Goal: Task Accomplishment & Management: Use online tool/utility

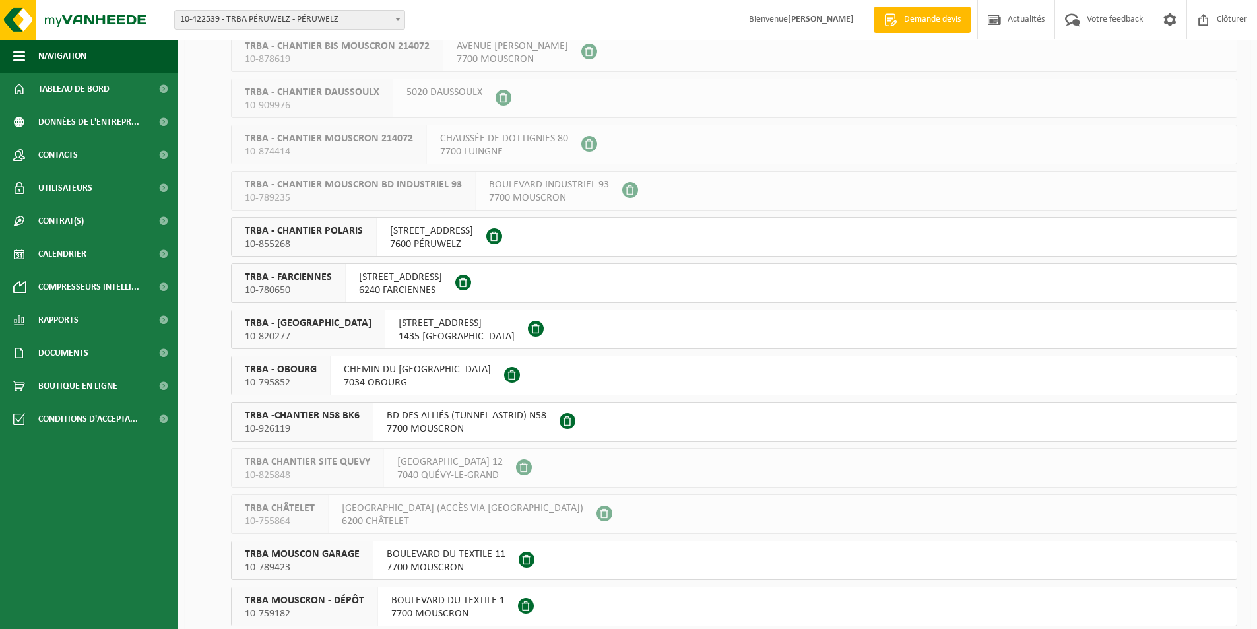
scroll to position [528, 0]
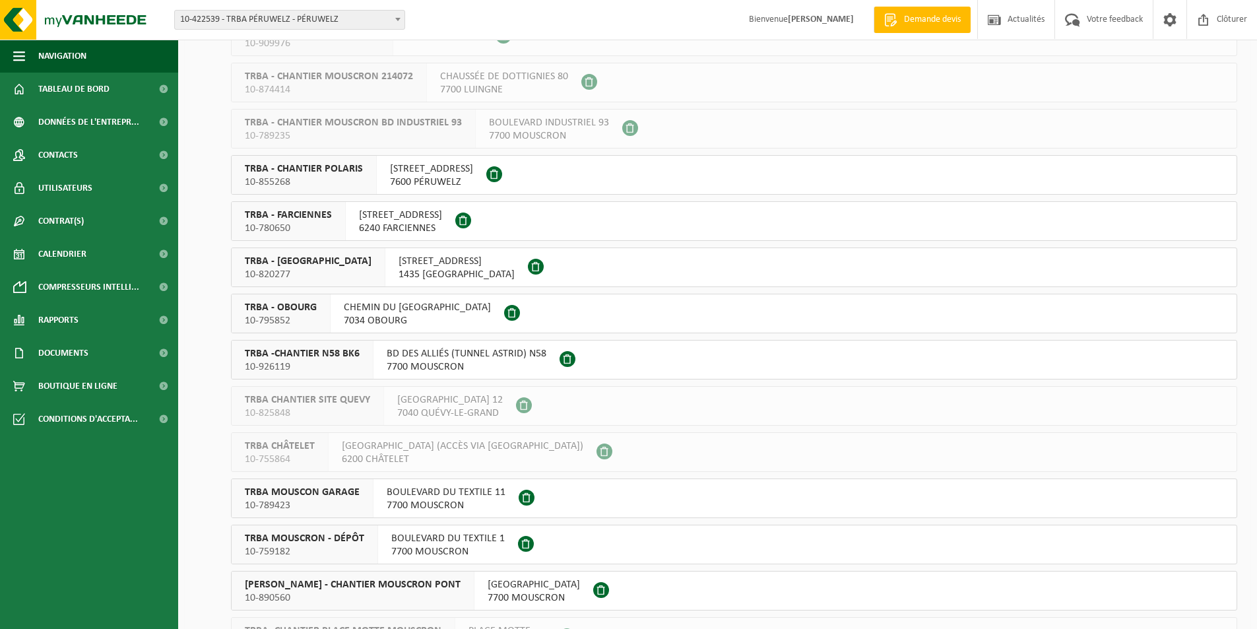
click at [486, 177] on div "RUE DU GRAND VENT 3 7600 PÉRUWELZ" at bounding box center [432, 175] width 110 height 38
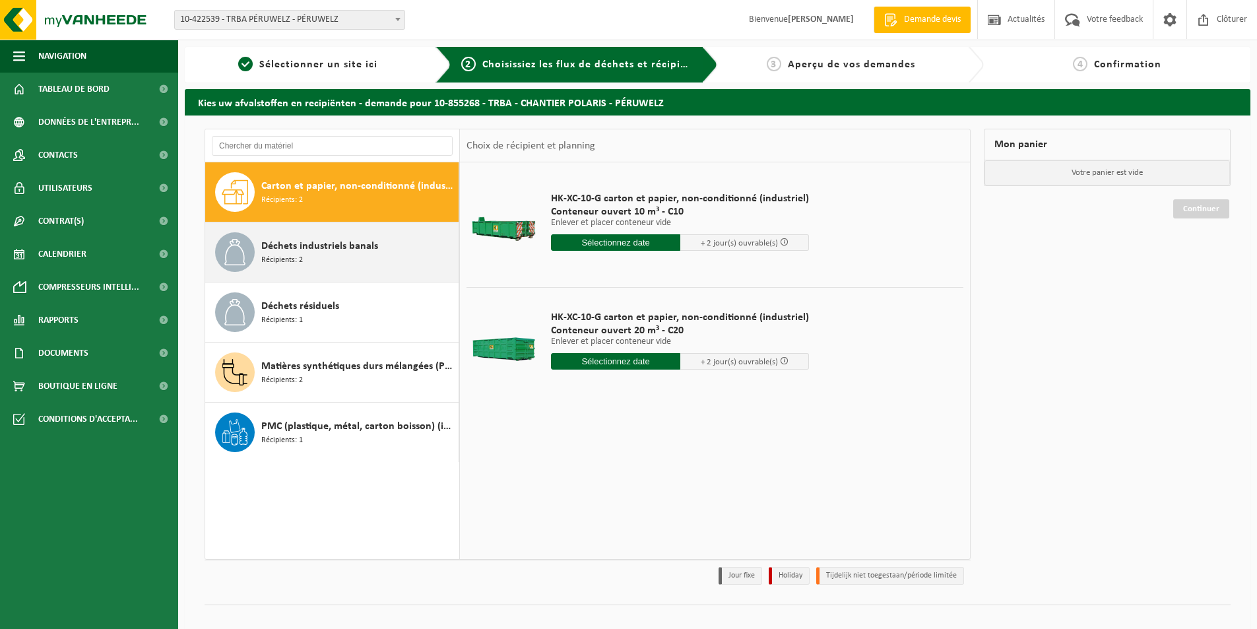
click at [391, 247] on div "Déchets industriels banals Récipients: 2" at bounding box center [358, 252] width 194 height 40
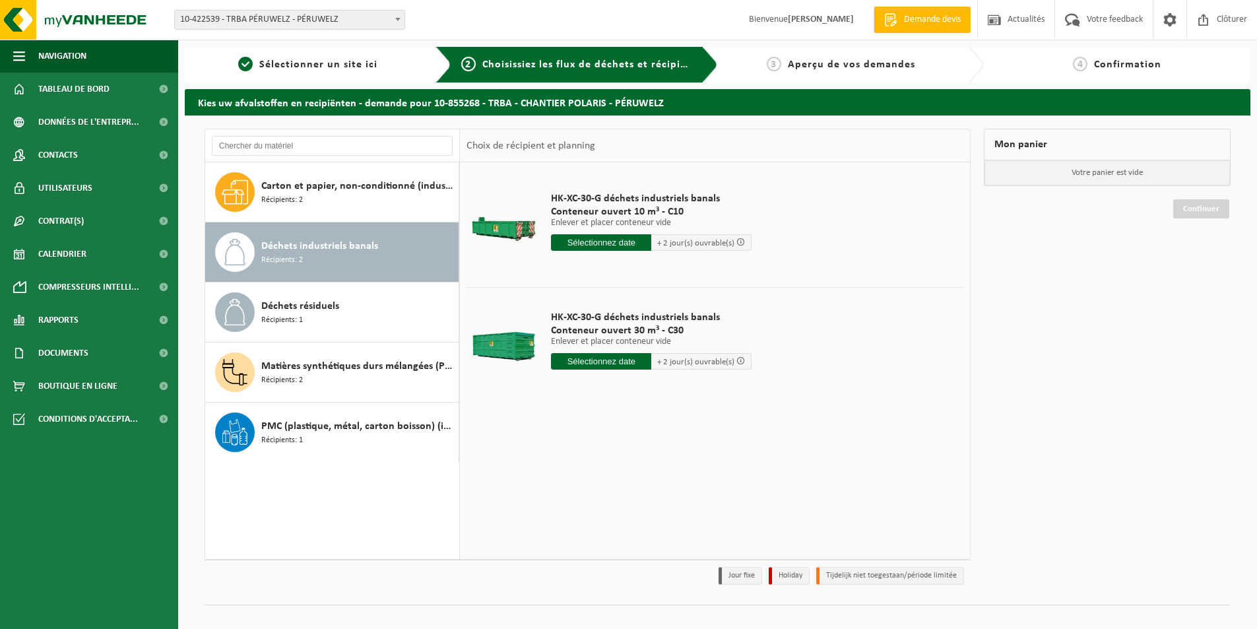
click at [585, 362] on input "text" at bounding box center [601, 361] width 100 height 16
click at [584, 521] on div "26" at bounding box center [586, 520] width 23 height 21
type input "à partir de 2025-08-26"
type input "2025-08-26"
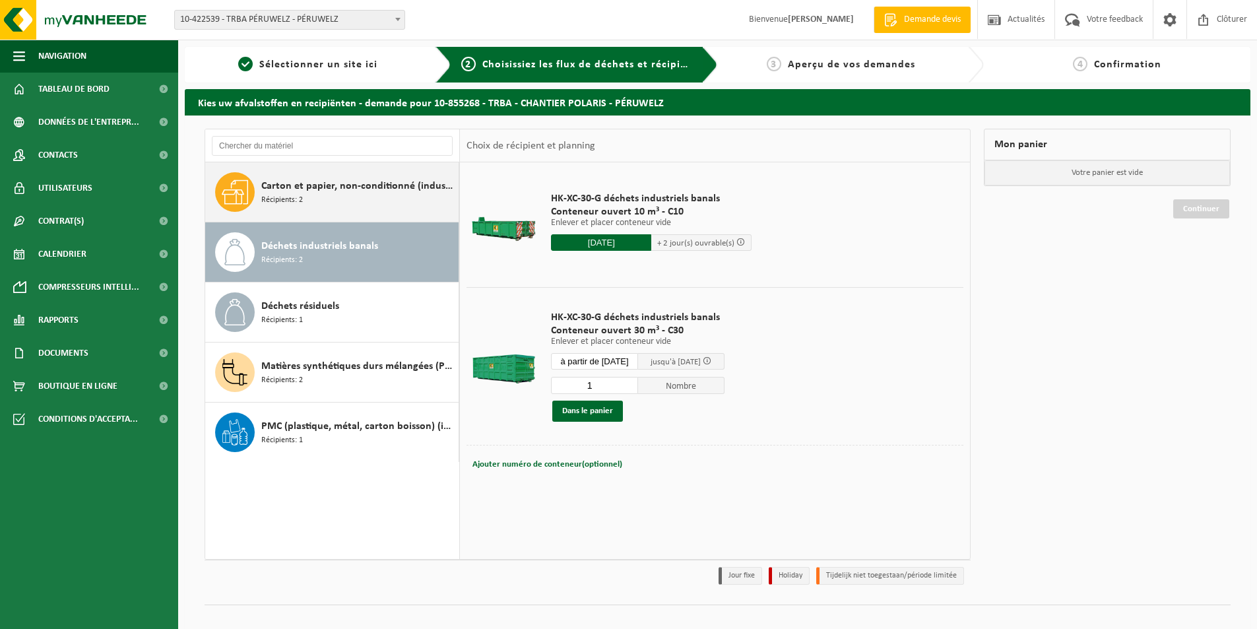
click at [340, 191] on span "Carton et papier, non-conditionné (industriel)" at bounding box center [358, 186] width 194 height 16
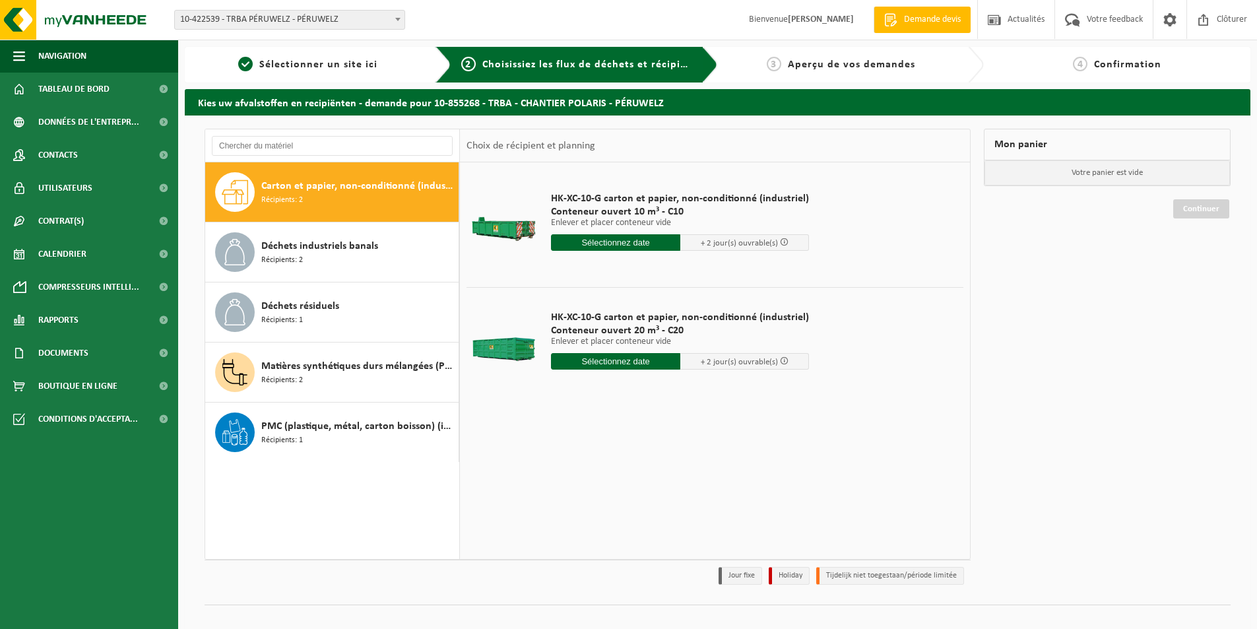
click at [588, 368] on input "text" at bounding box center [615, 361] width 129 height 16
click at [585, 519] on div "26" at bounding box center [586, 520] width 23 height 21
type input "à partir de 2025-08-26"
type input "2025-08-26"
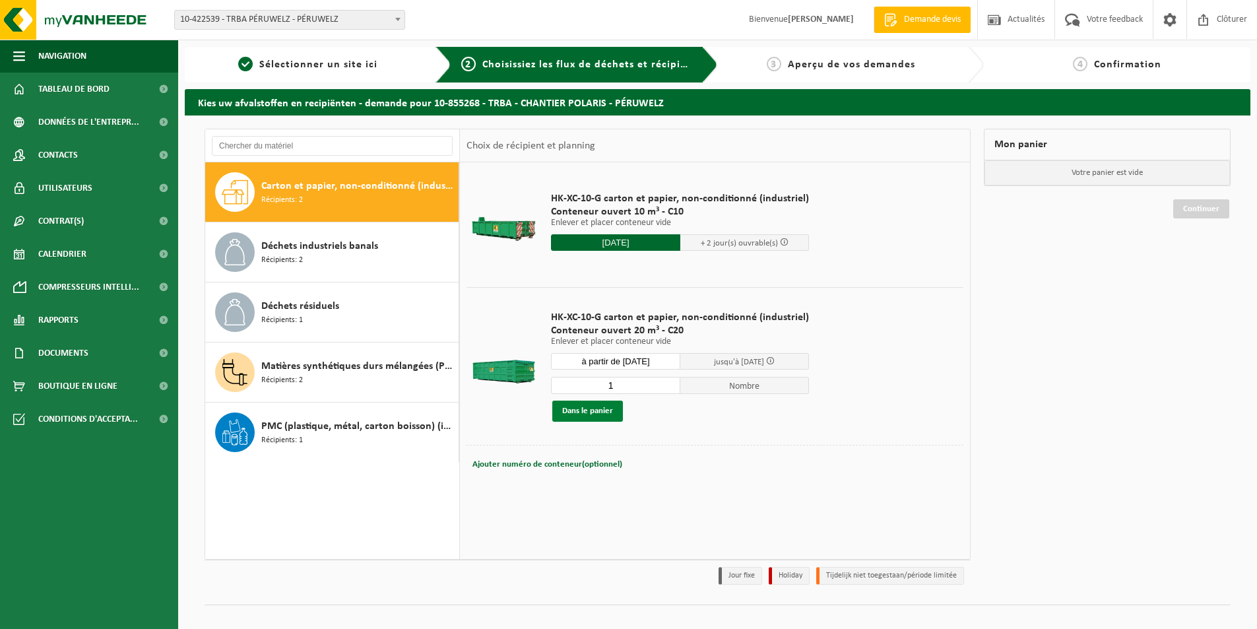
click at [591, 403] on button "Dans le panier" at bounding box center [587, 410] width 71 height 21
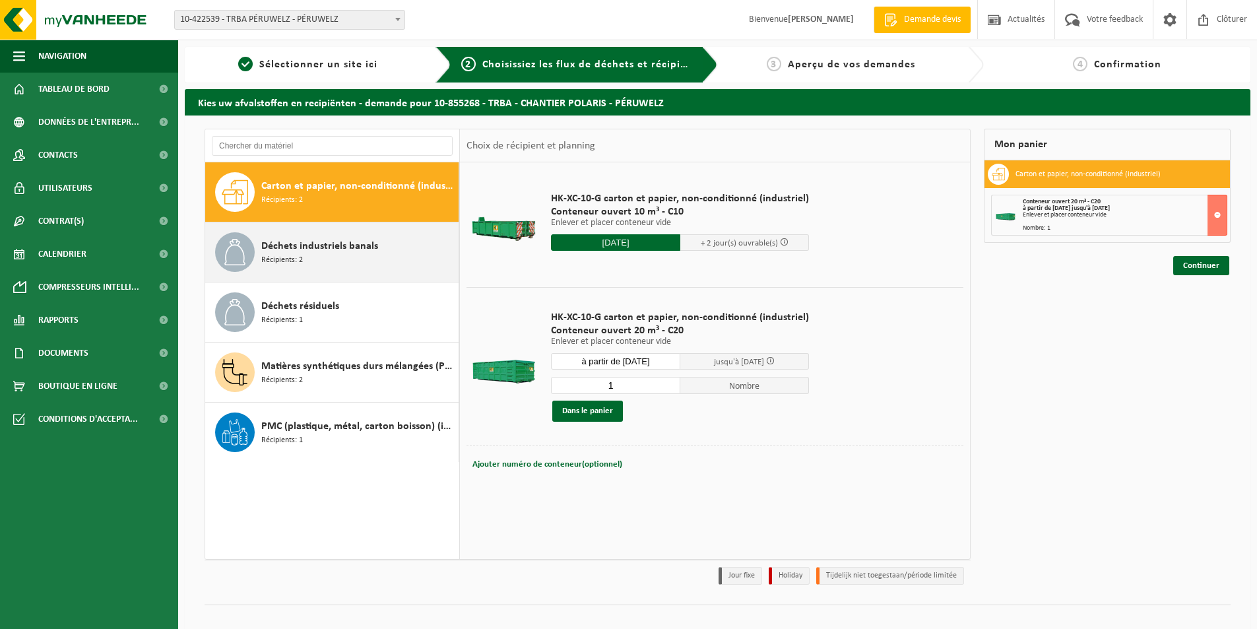
click at [401, 246] on div "Déchets industriels banals Récipients: 2" at bounding box center [358, 252] width 194 height 40
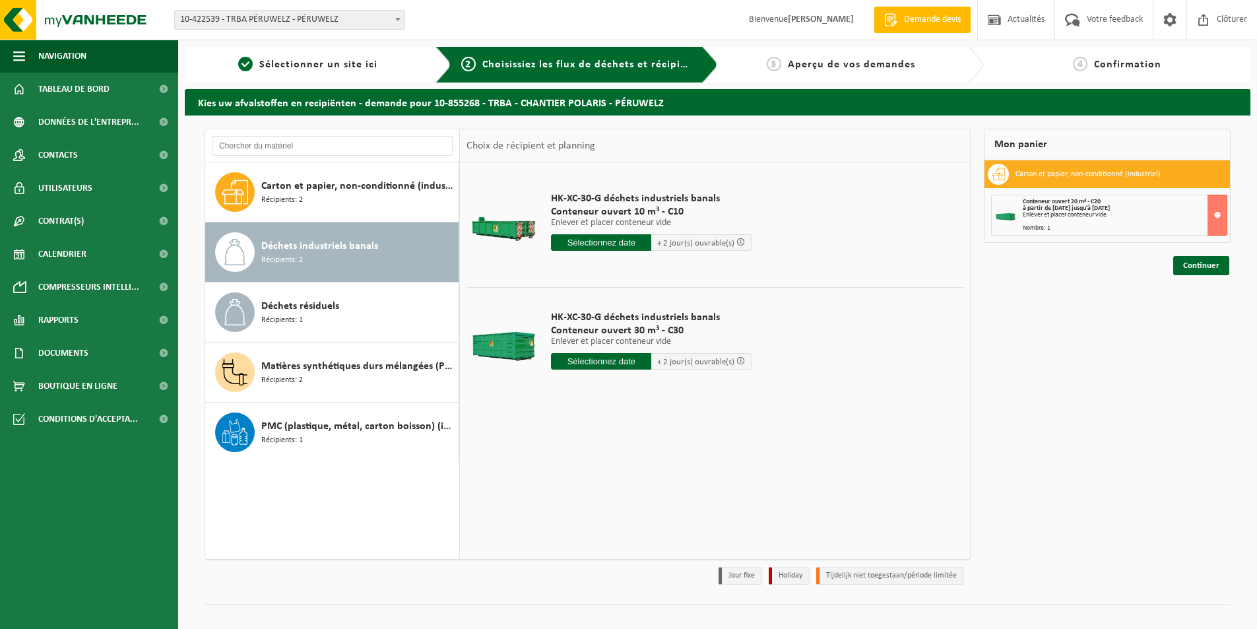
click at [616, 363] on input "text" at bounding box center [601, 361] width 100 height 16
click at [588, 521] on div "26" at bounding box center [586, 520] width 23 height 21
type input "à partir de 2025-08-26"
type input "2025-08-26"
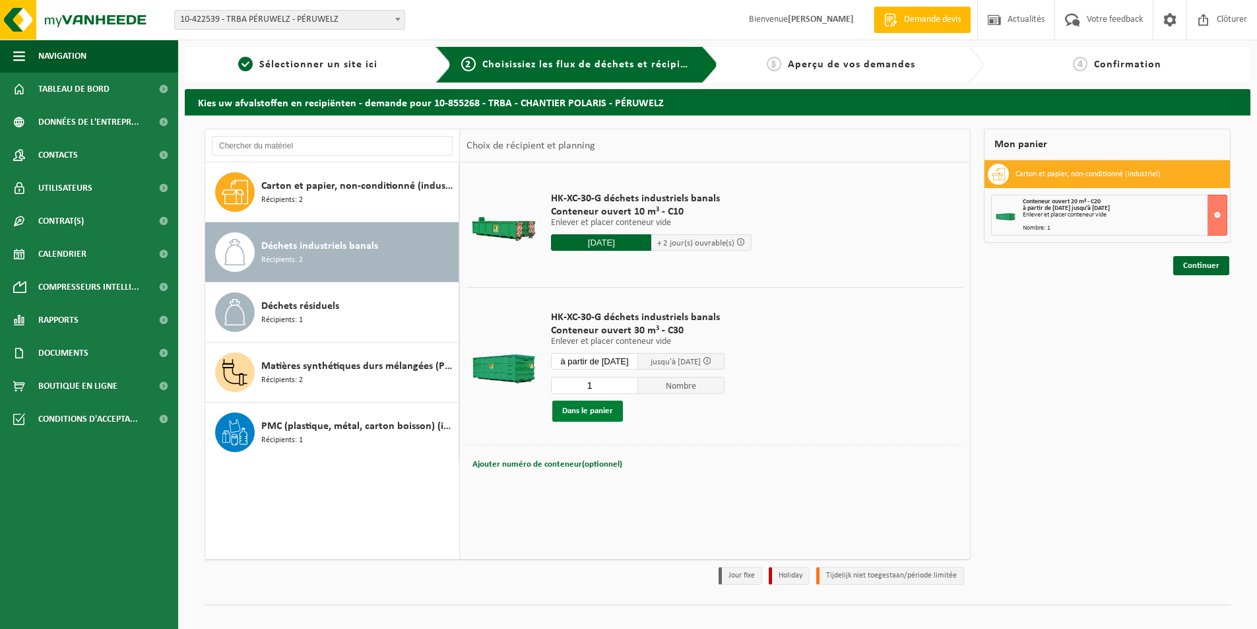
click at [598, 410] on button "Dans le panier" at bounding box center [587, 410] width 71 height 21
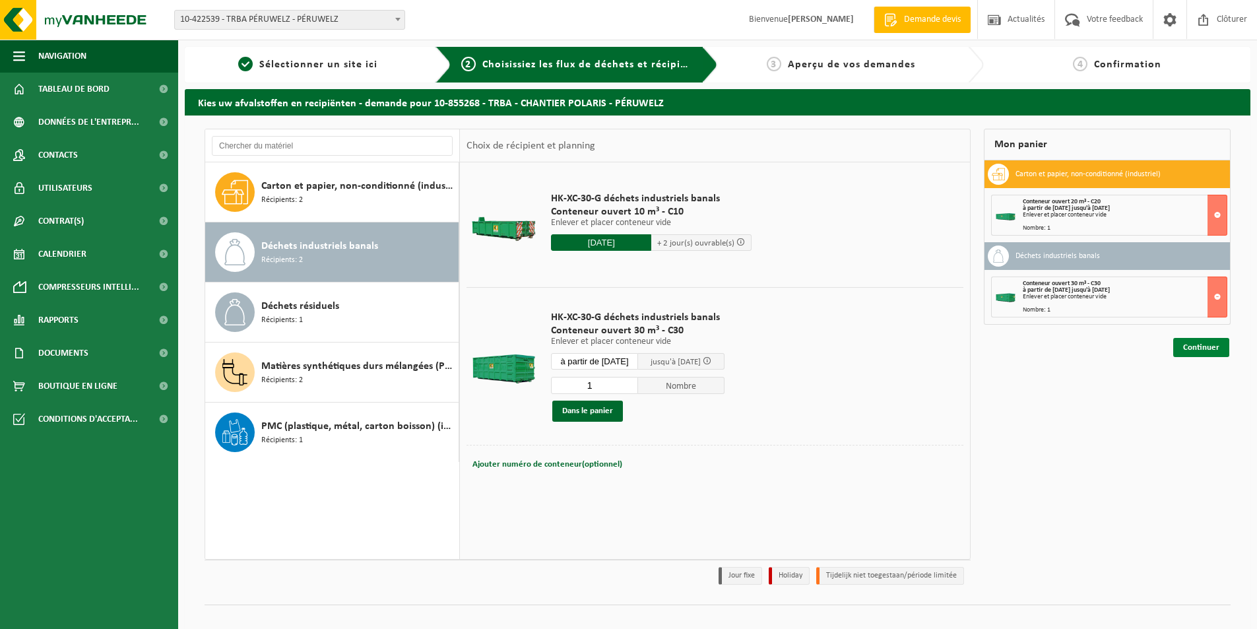
click at [1215, 349] on link "Continuer" at bounding box center [1201, 347] width 56 height 19
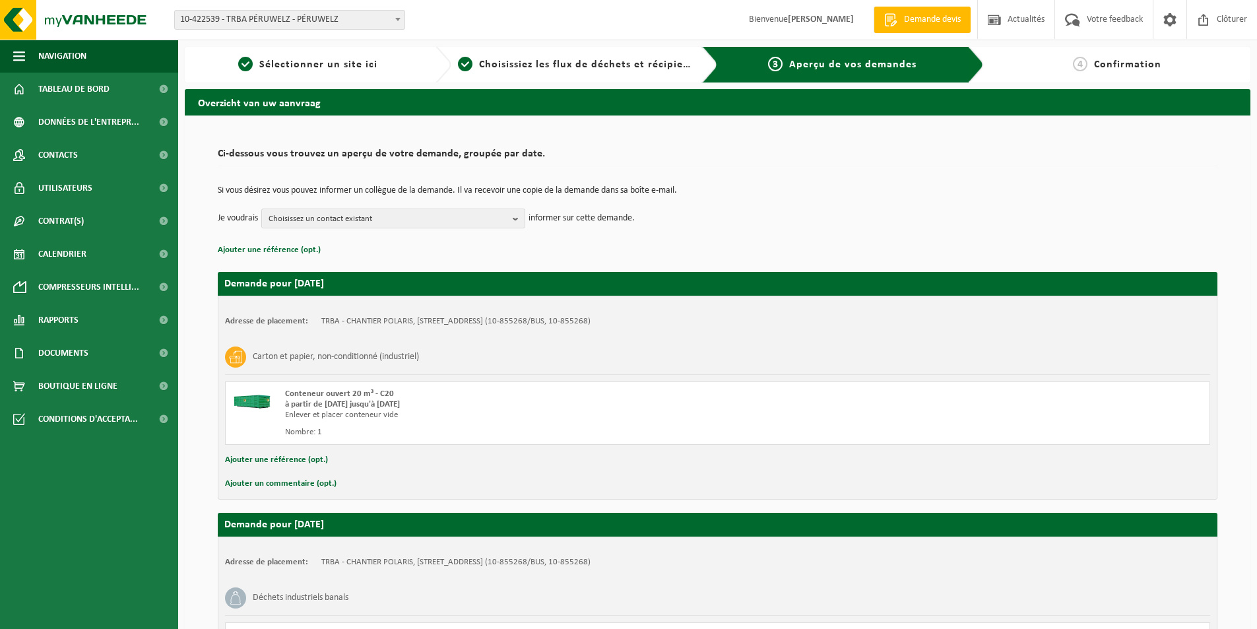
click at [348, 237] on div "Si vous désirez vous pouvez informer un collègue de la demande. Il va recevoir …" at bounding box center [717, 207] width 999 height 69
click at [334, 220] on span "Choisissez un contact existant" at bounding box center [388, 219] width 239 height 20
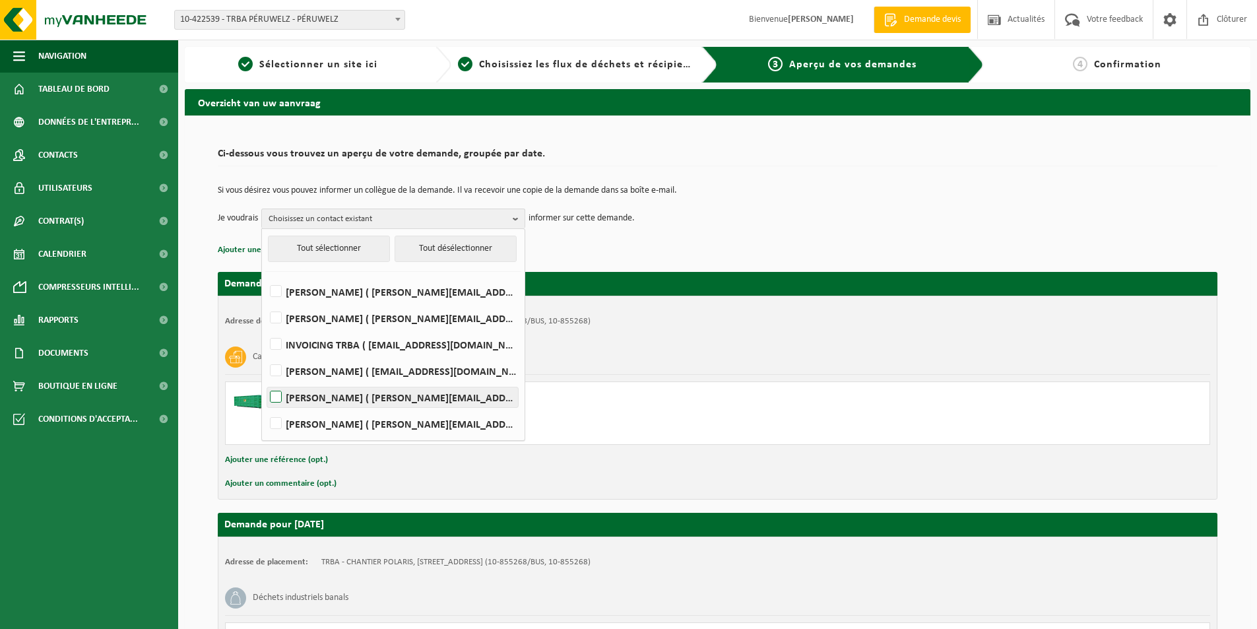
click at [305, 402] on label "BRUNO VIAENE ( bruno.viaene@trba.be )" at bounding box center [392, 397] width 251 height 20
click at [265, 381] on input "BRUNO VIAENE ( bruno.viaene@trba.be )" at bounding box center [265, 380] width 1 height 1
click at [305, 402] on label "BRUNO VIAENE ( bruno.viaene@trba.be )" at bounding box center [392, 397] width 251 height 20
click at [265, 381] on input "BRUNO VIAENE ( bruno.viaene@trba.be )" at bounding box center [265, 380] width 1 height 1
checkbox input "false"
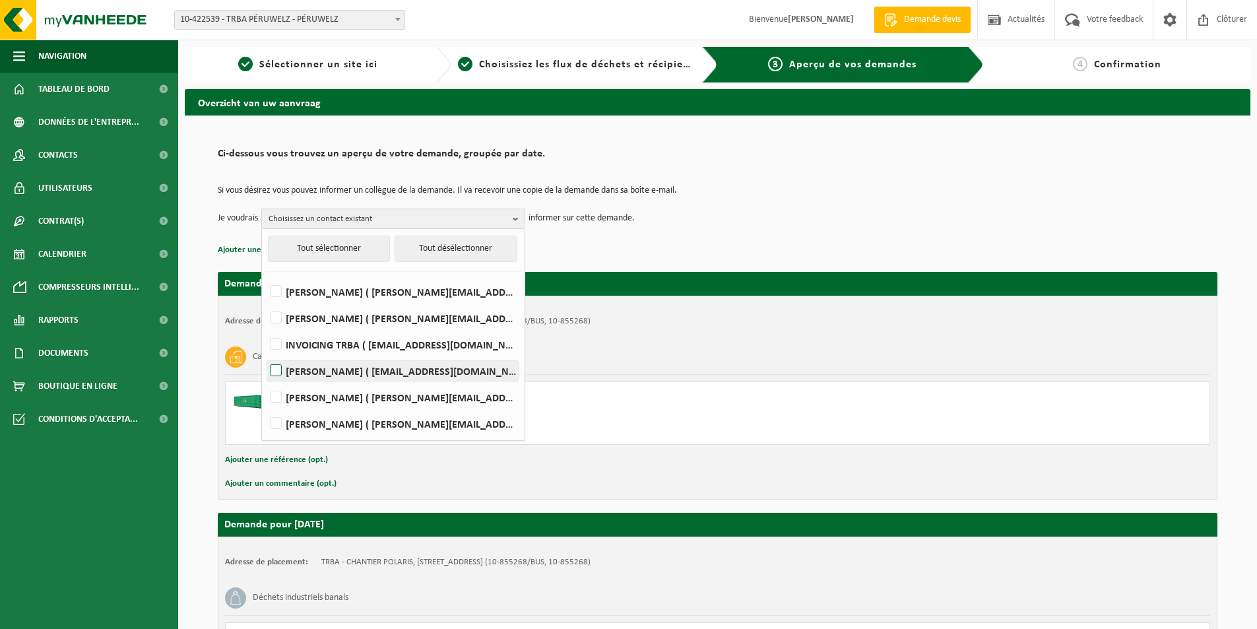
click at [315, 369] on label "TEDDY VANDE WOESTYNE ( teddy.vandewoestyne@trba.be )" at bounding box center [392, 371] width 251 height 20
click at [265, 354] on input "TEDDY VANDE WOESTYNE ( teddy.vandewoestyne@trba.be )" at bounding box center [265, 354] width 1 height 1
checkbox input "true"
click at [817, 265] on div "Demande pour 2025-08-26 Adresse de placement: TRBA - CHANTIER POLARIS, 7600 PÉR…" at bounding box center [717, 500] width 999 height 482
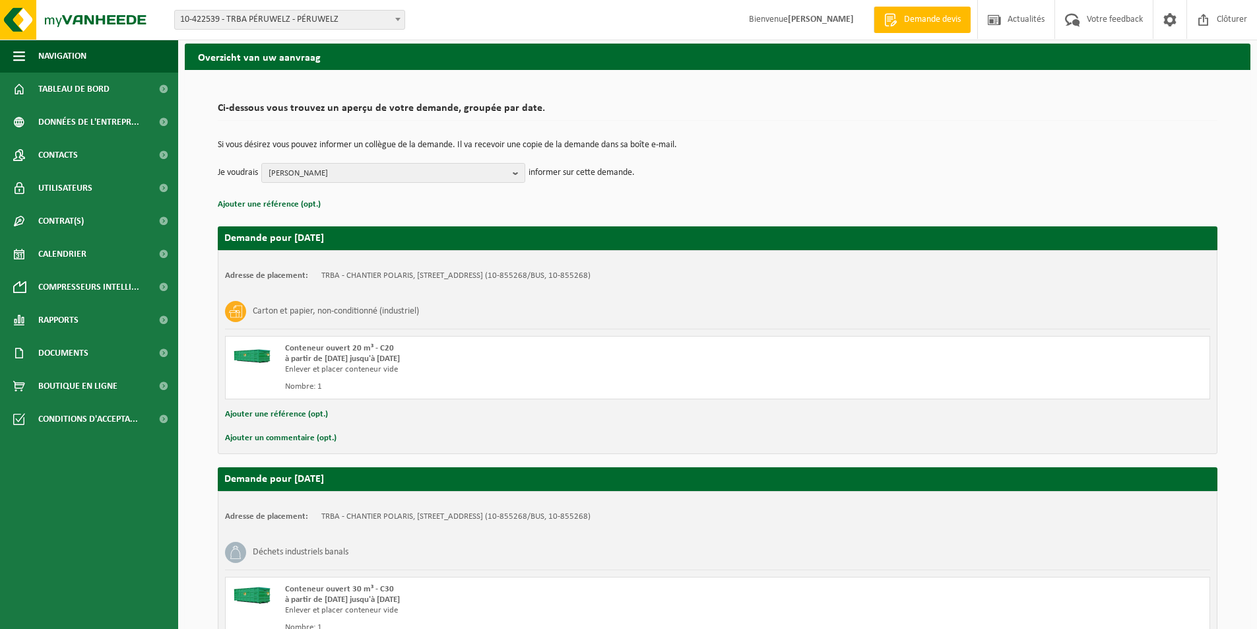
scroll to position [66, 0]
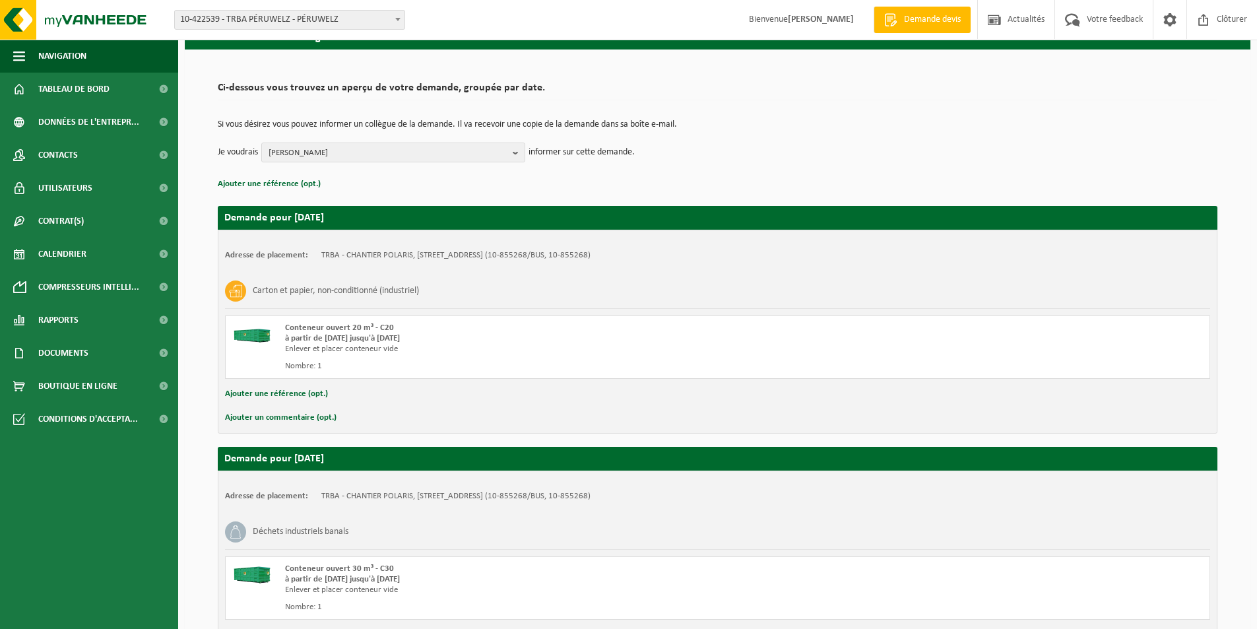
click at [245, 391] on button "Ajouter une référence (opt.)" at bounding box center [276, 393] width 103 height 17
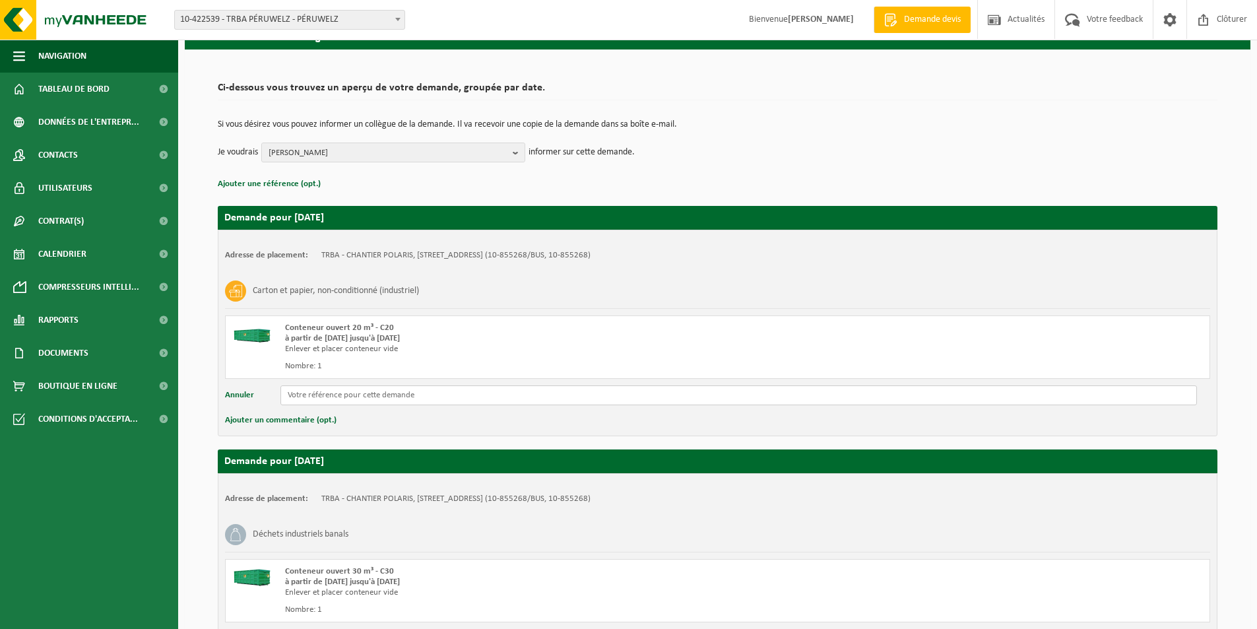
click at [301, 395] on input "text" at bounding box center [738, 395] width 916 height 20
type input "t"
type input "T"
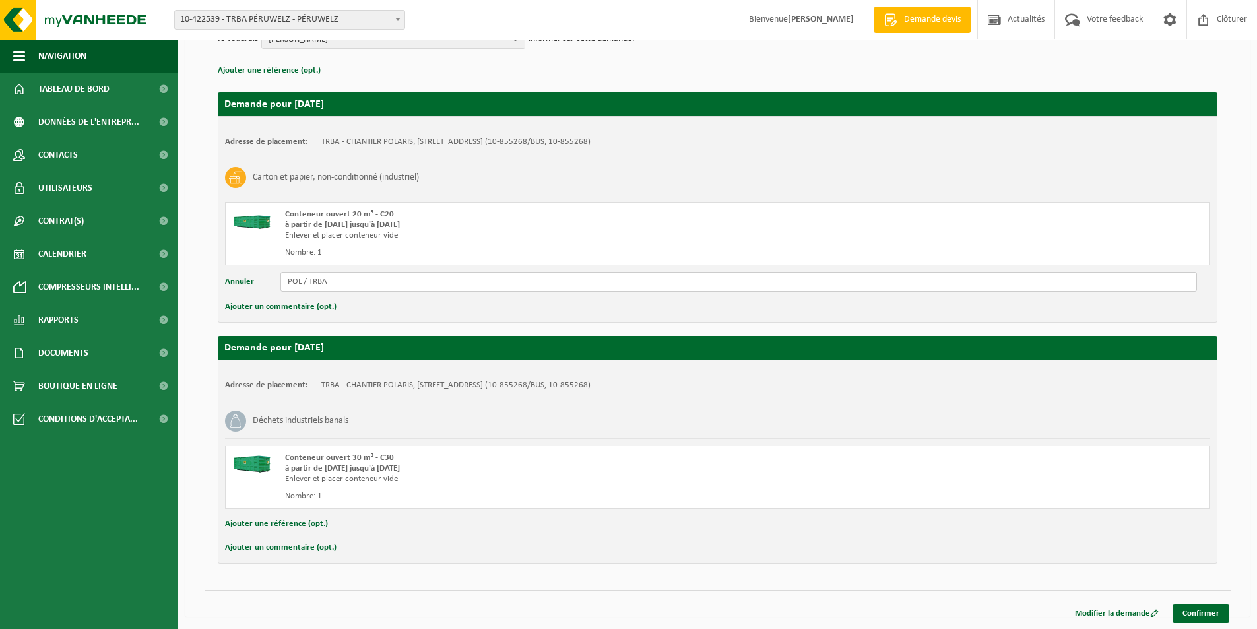
scroll to position [181, 0]
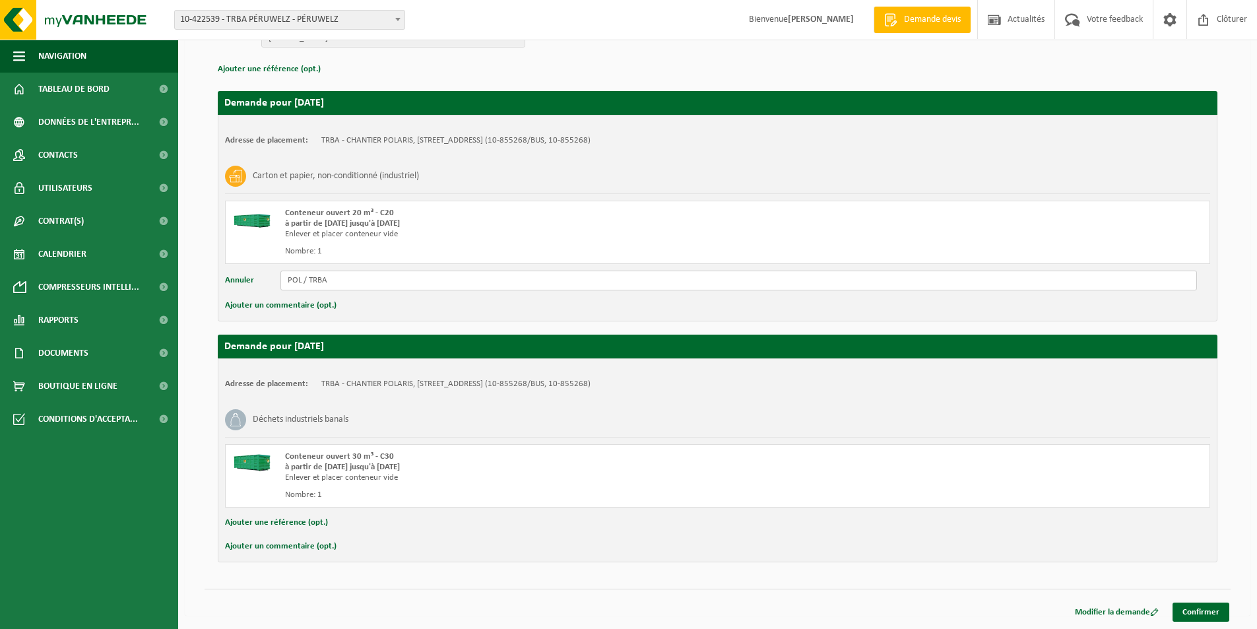
type input "POL / TRBA"
click at [294, 519] on button "Ajouter une référence (opt.)" at bounding box center [276, 522] width 103 height 17
click at [340, 521] on input "text" at bounding box center [738, 524] width 916 height 20
type input "POL / TRBA"
click at [1213, 619] on link "Confirmer" at bounding box center [1200, 614] width 57 height 19
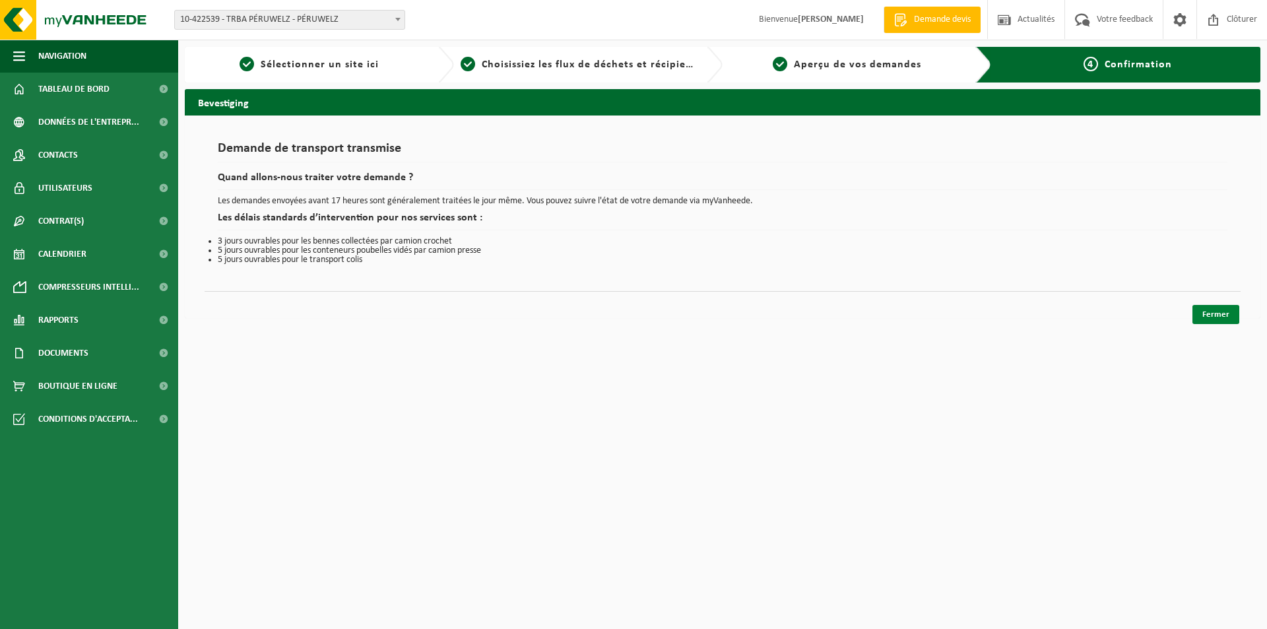
click at [1211, 321] on link "Fermer" at bounding box center [1215, 314] width 47 height 19
